Goal: Find contact information

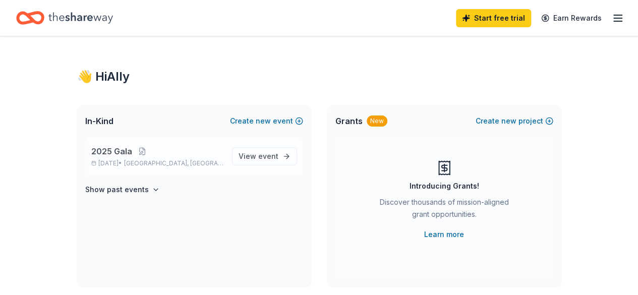
click at [194, 155] on p "2025 Gala" at bounding box center [157, 151] width 133 height 12
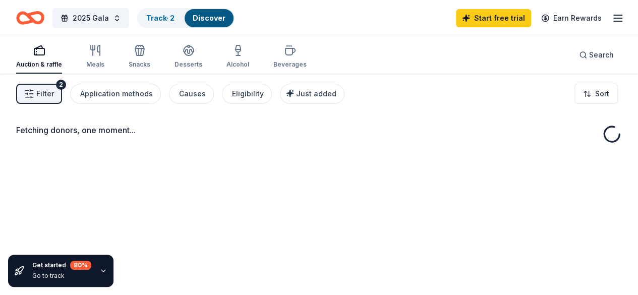
click at [616, 19] on div "2025 Gala Track · 2 Discover Start free trial Earn Rewards" at bounding box center [319, 18] width 638 height 36
click at [614, 20] on icon "button" at bounding box center [618, 18] width 12 height 12
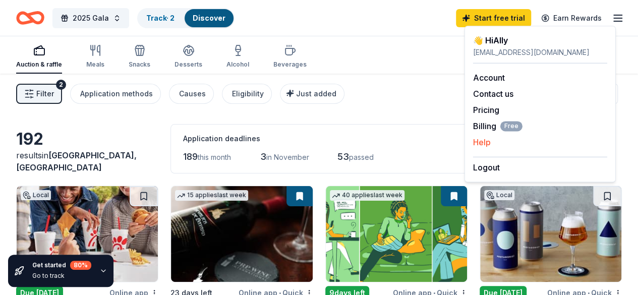
click at [496, 142] on div "Help" at bounding box center [540, 142] width 134 height 12
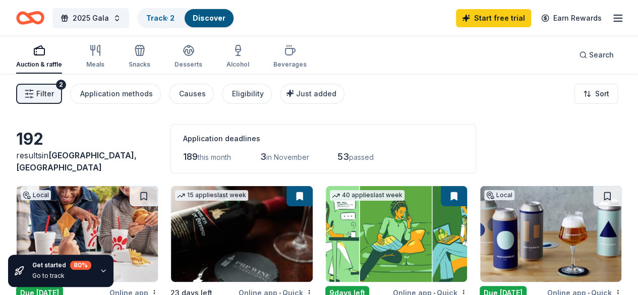
click at [612, 12] on icon "button" at bounding box center [618, 18] width 12 height 12
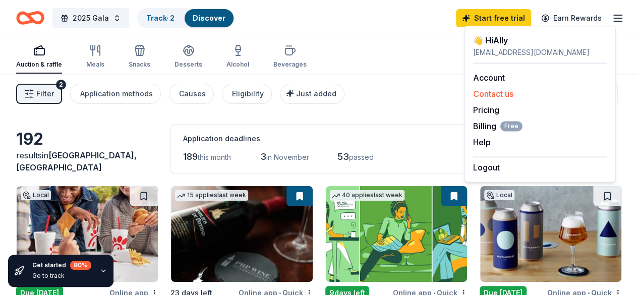
click at [489, 93] on button "Contact us" at bounding box center [493, 94] width 40 height 12
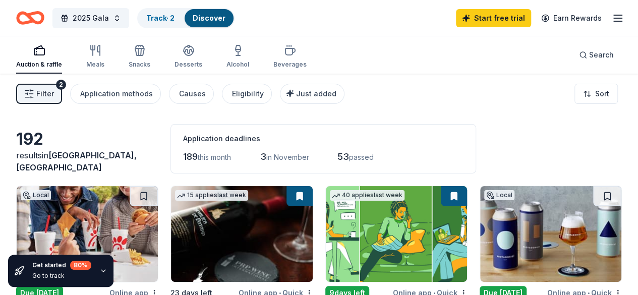
click at [612, 18] on icon "button" at bounding box center [618, 18] width 12 height 12
